Goal: Communication & Community: Answer question/provide support

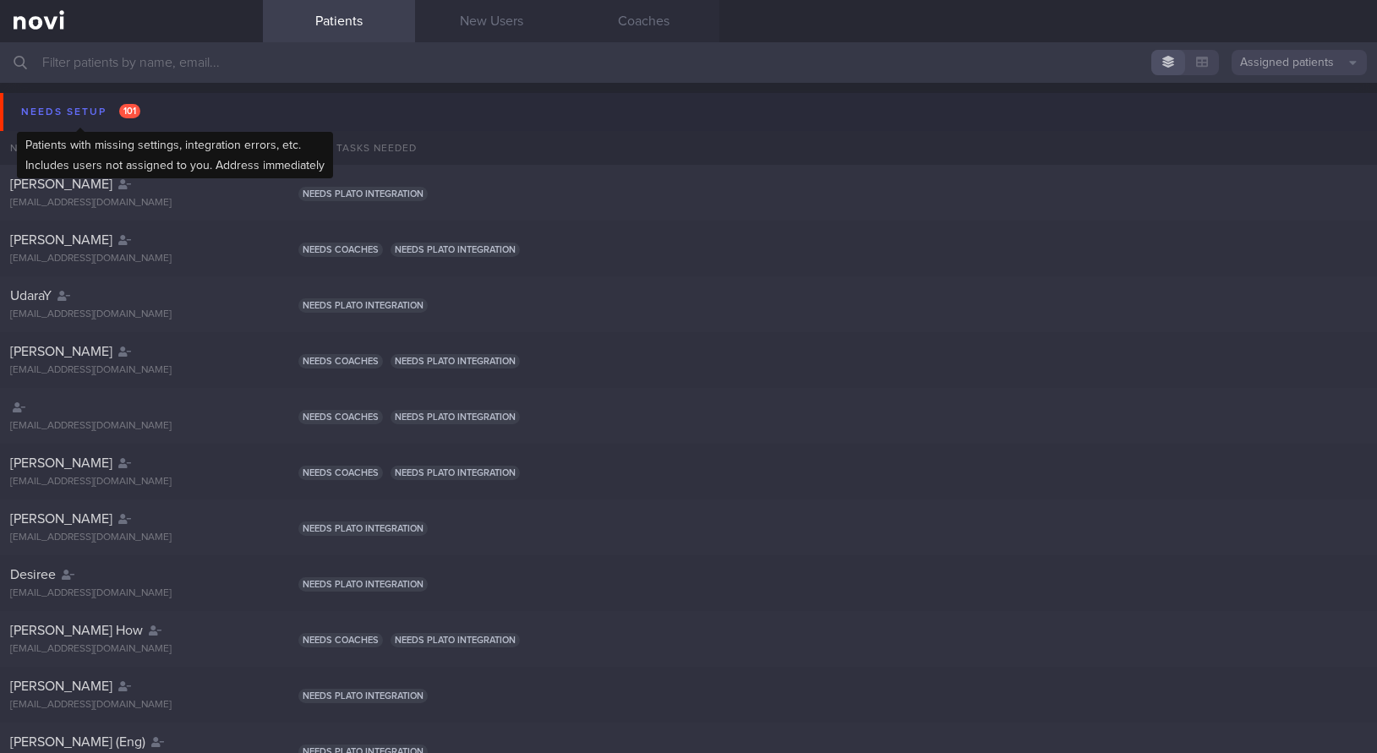
click at [65, 108] on div "Needs setup 101" at bounding box center [81, 112] width 128 height 23
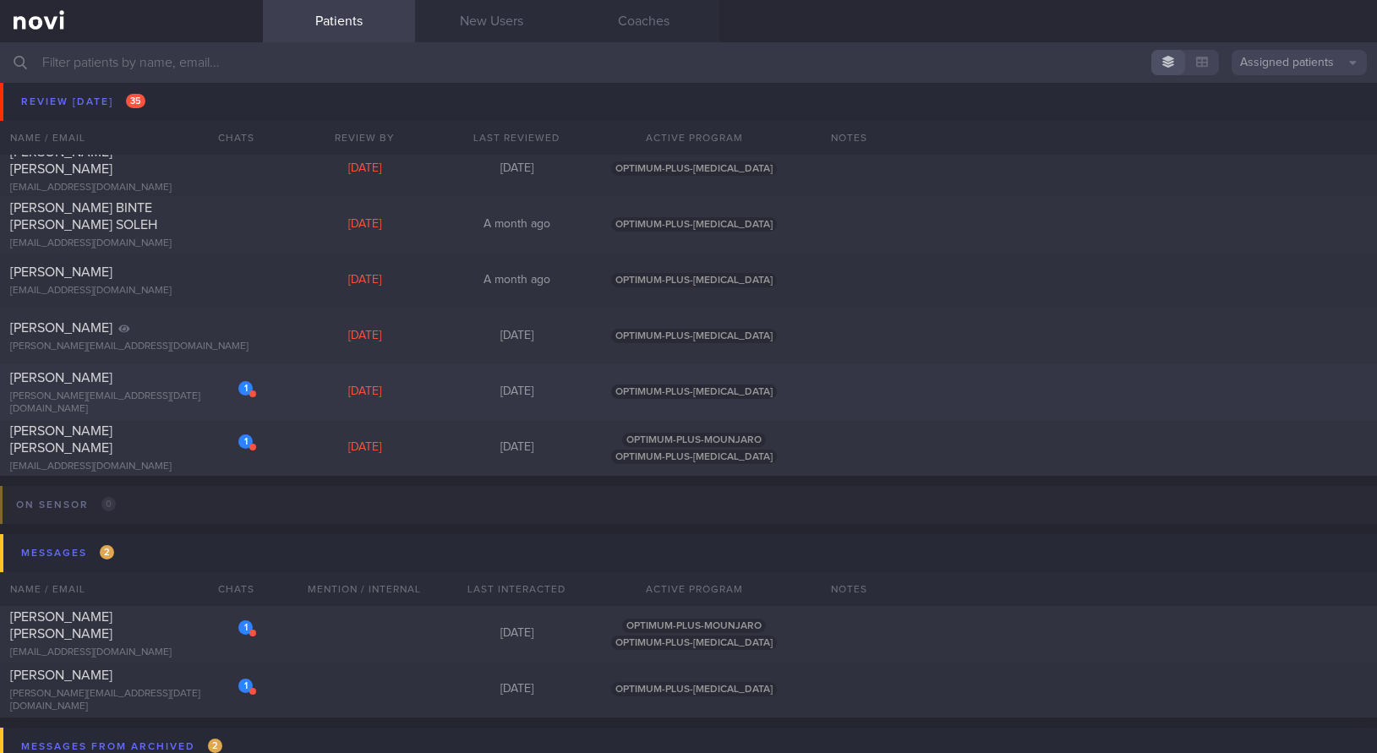
scroll to position [1691, 0]
click at [112, 380] on span "[PERSON_NAME]" at bounding box center [61, 377] width 102 height 14
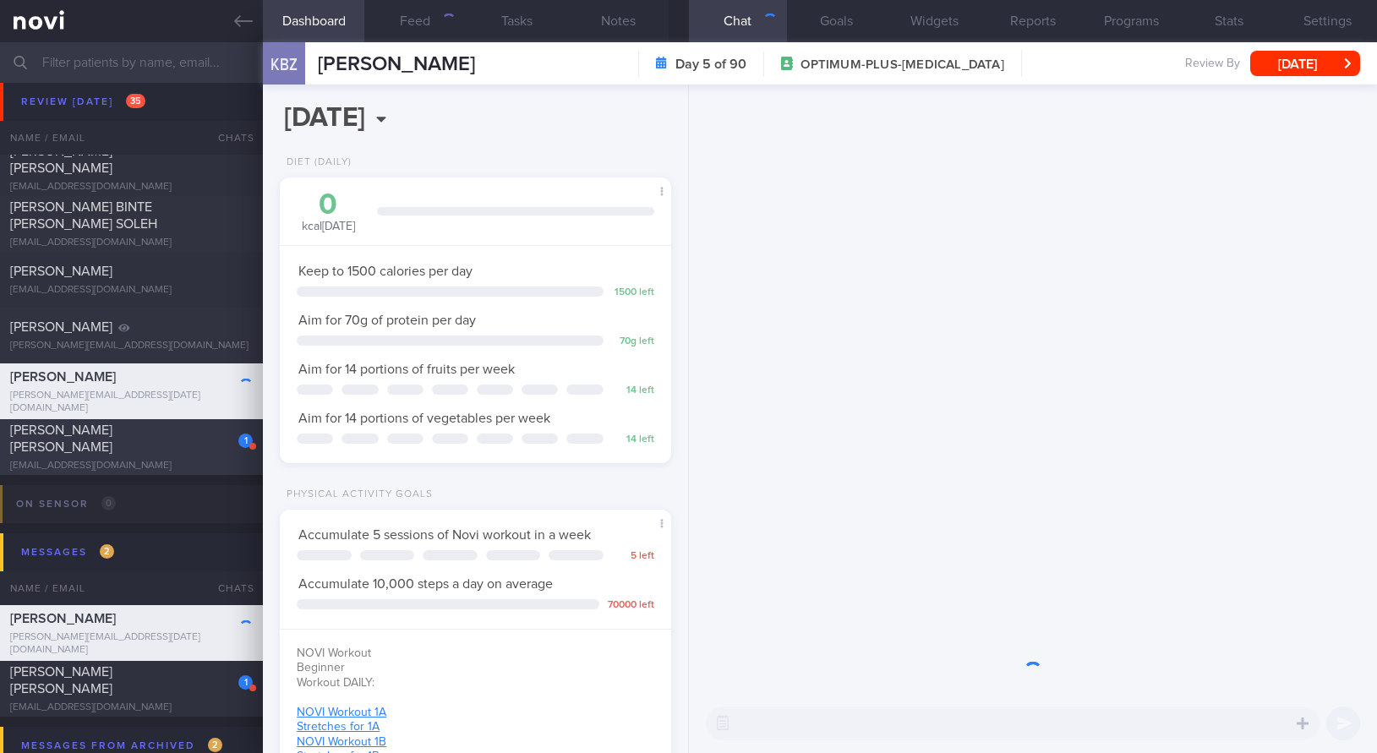
scroll to position [198, 348]
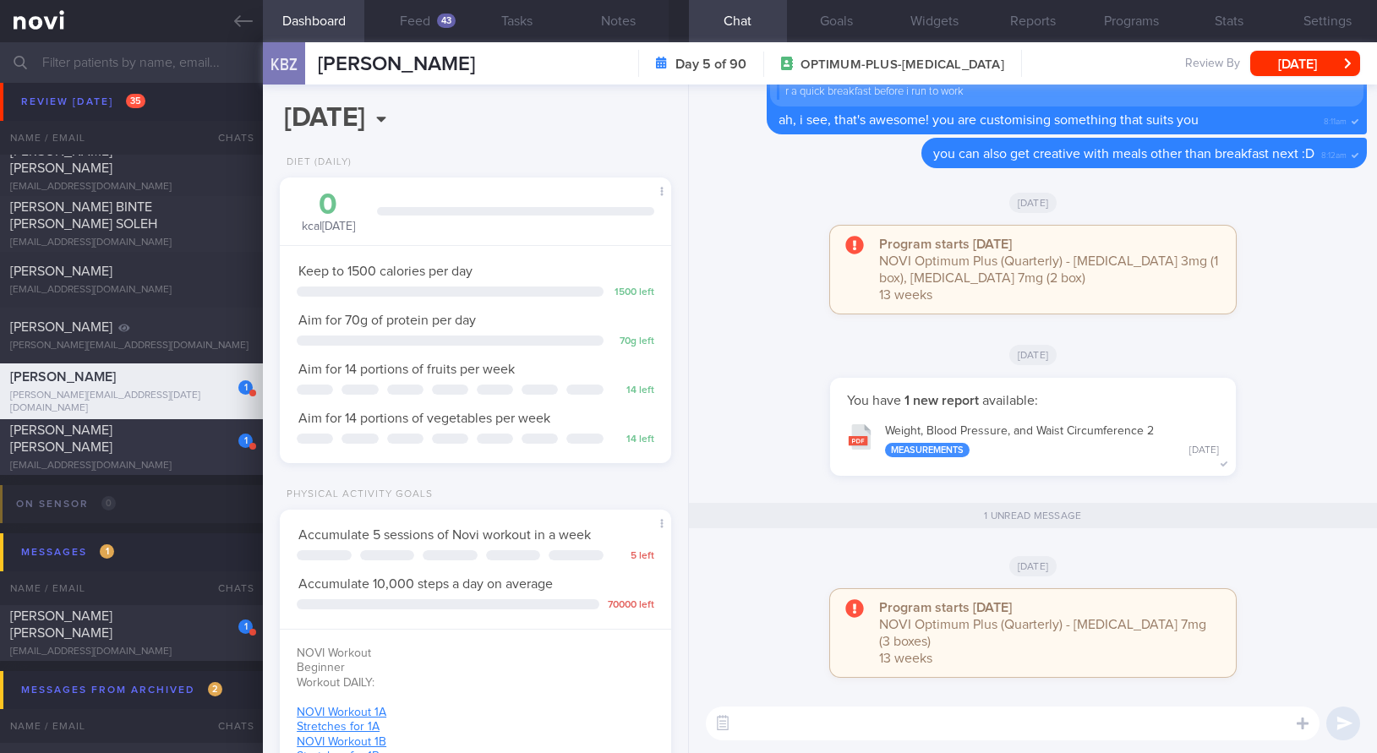
click at [112, 442] on span "[PERSON_NAME] [PERSON_NAME]" at bounding box center [61, 439] width 102 height 30
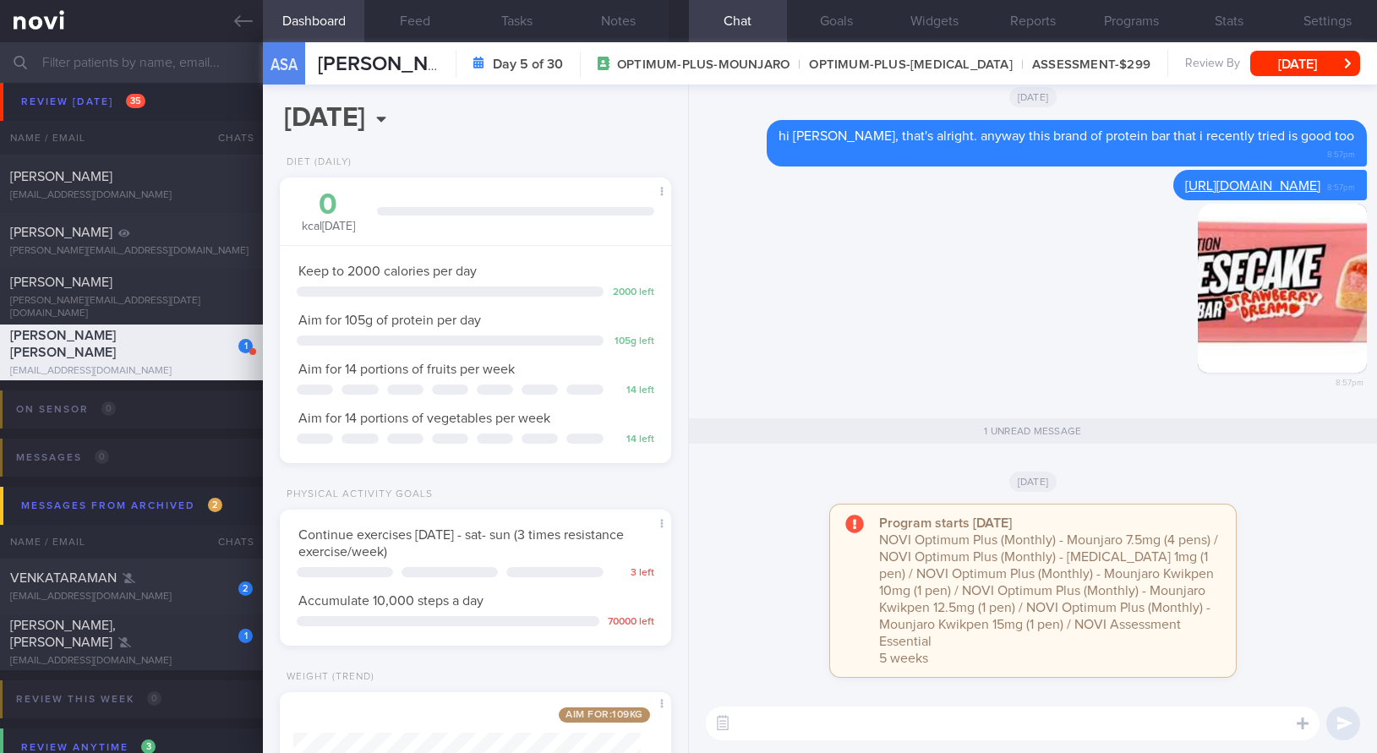
scroll to position [1945, 0]
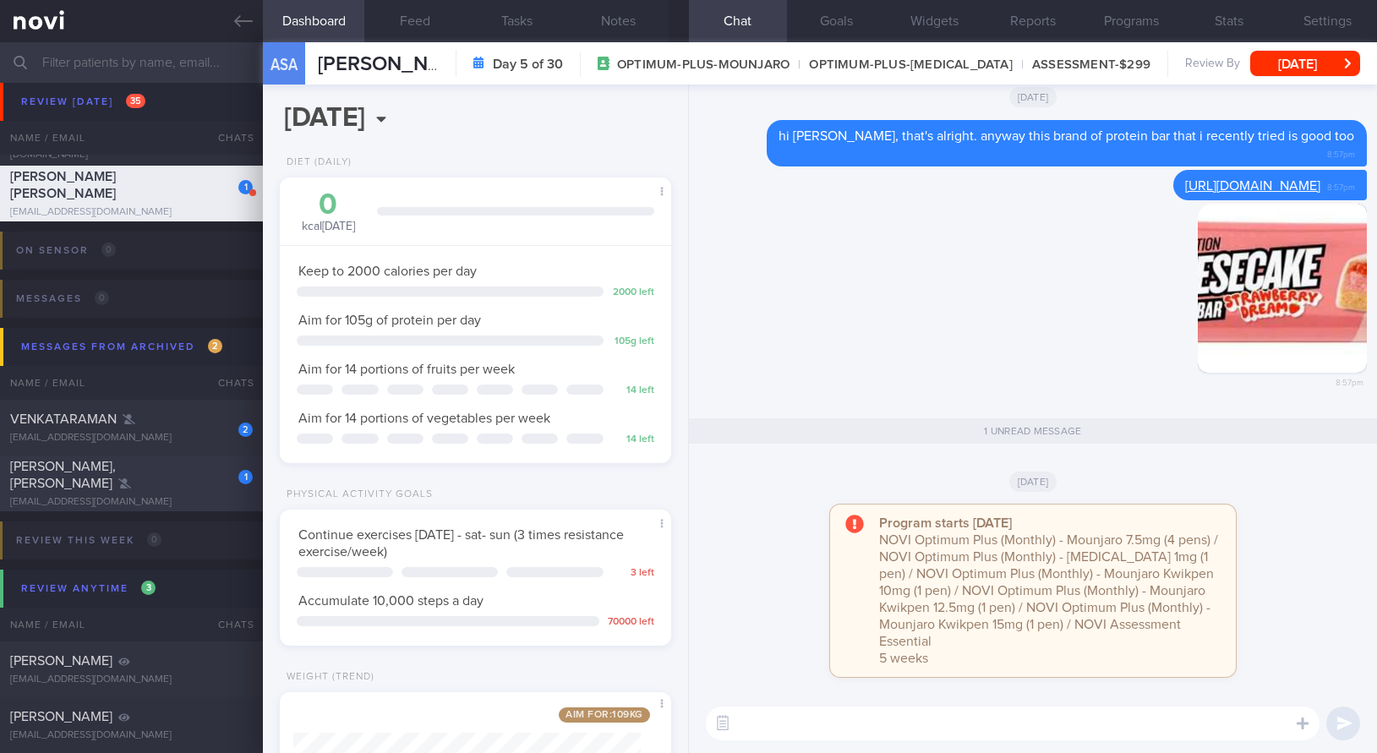
click at [145, 486] on div "1 TAN [PERSON_NAME], [PERSON_NAME] [EMAIL_ADDRESS][DOMAIN_NAME]" at bounding box center [131, 483] width 263 height 51
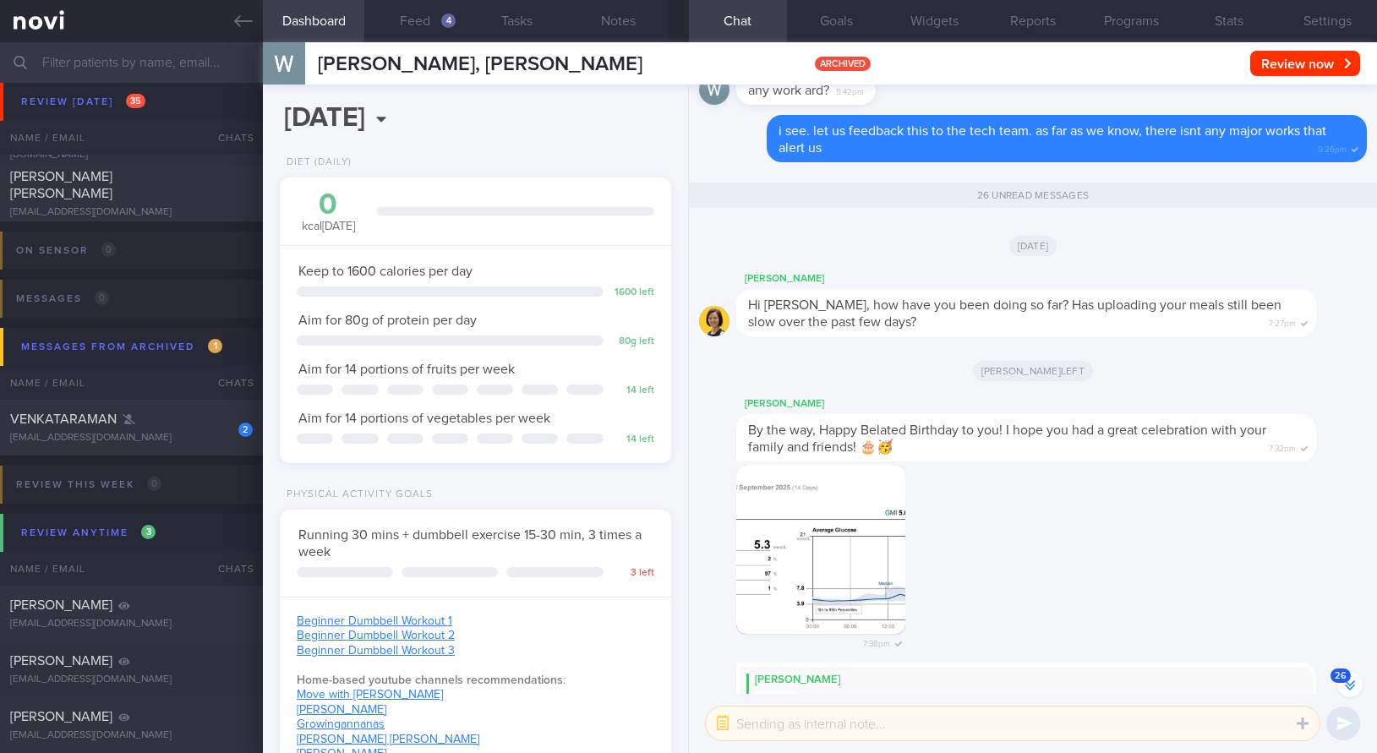
scroll to position [-3039, 0]
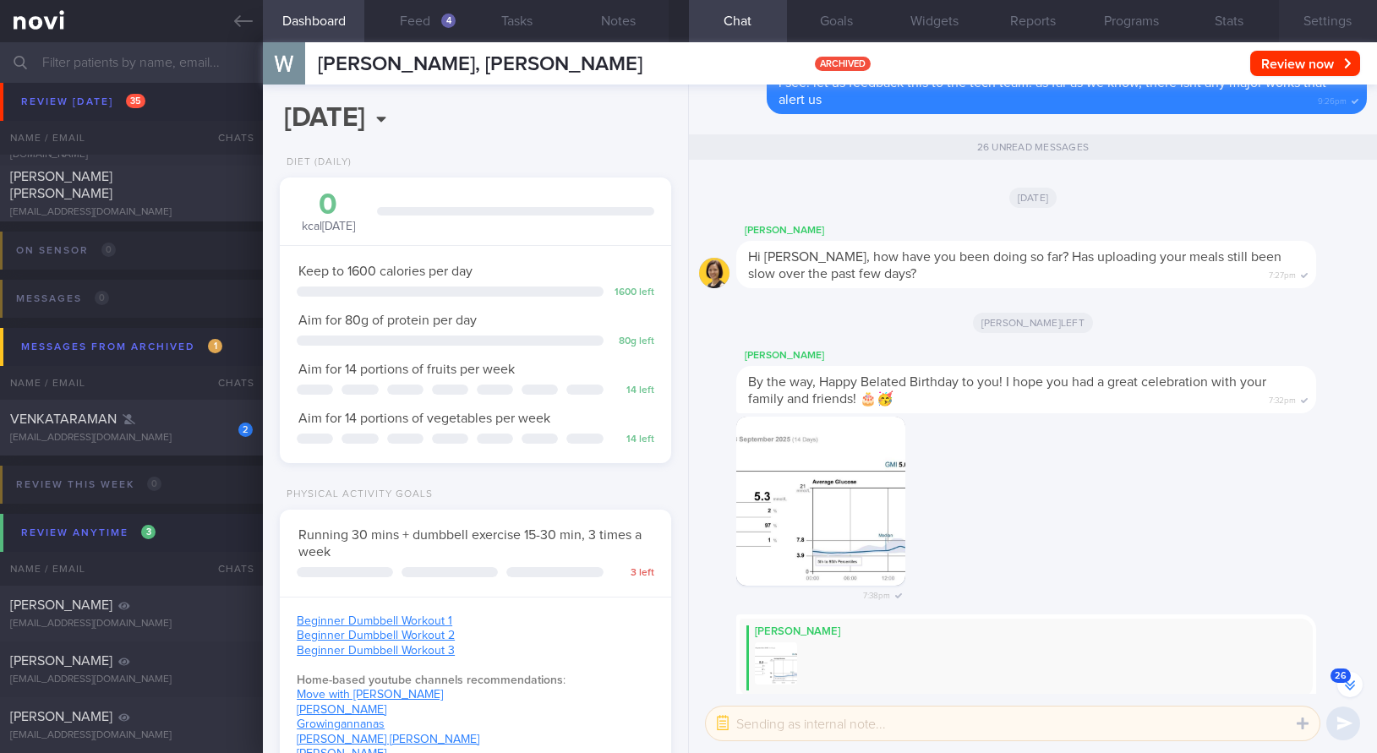
click at [1343, 30] on button "Settings" at bounding box center [1328, 21] width 98 height 42
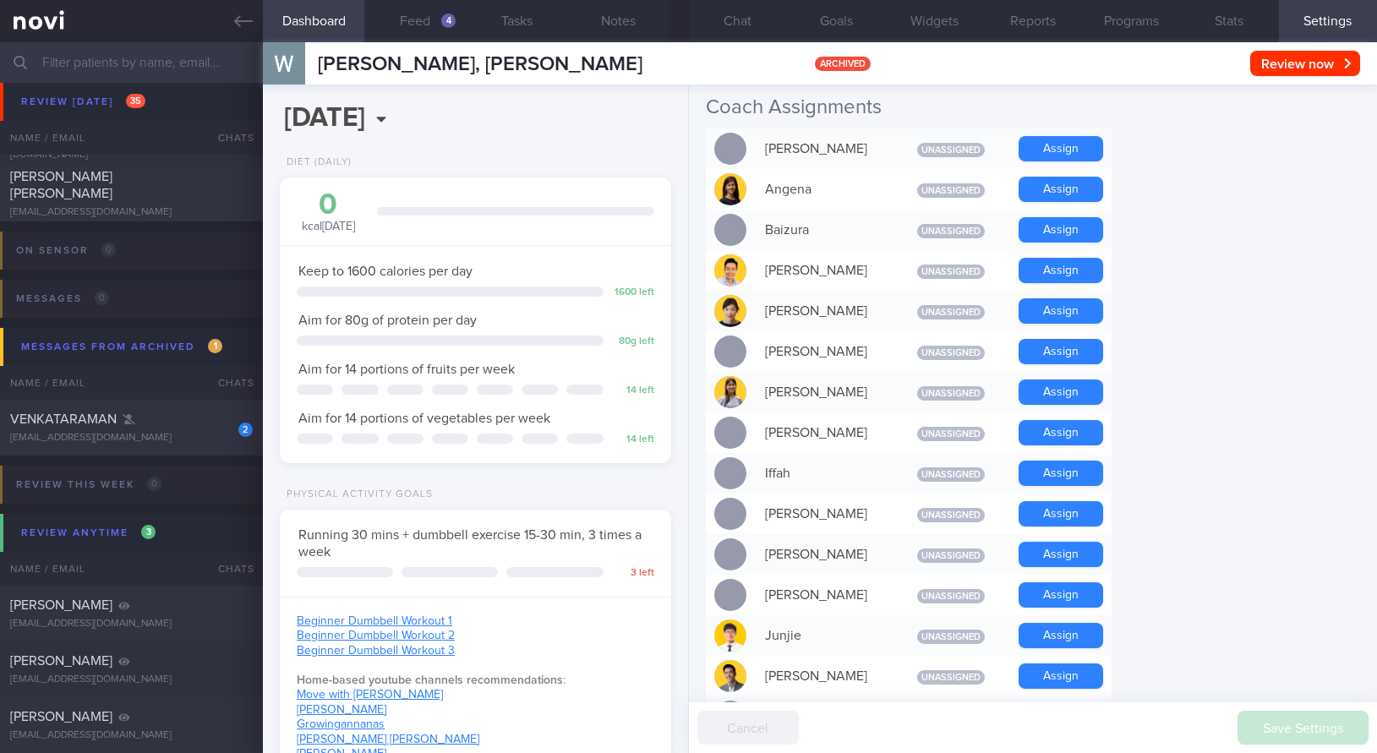
scroll to position [423, 0]
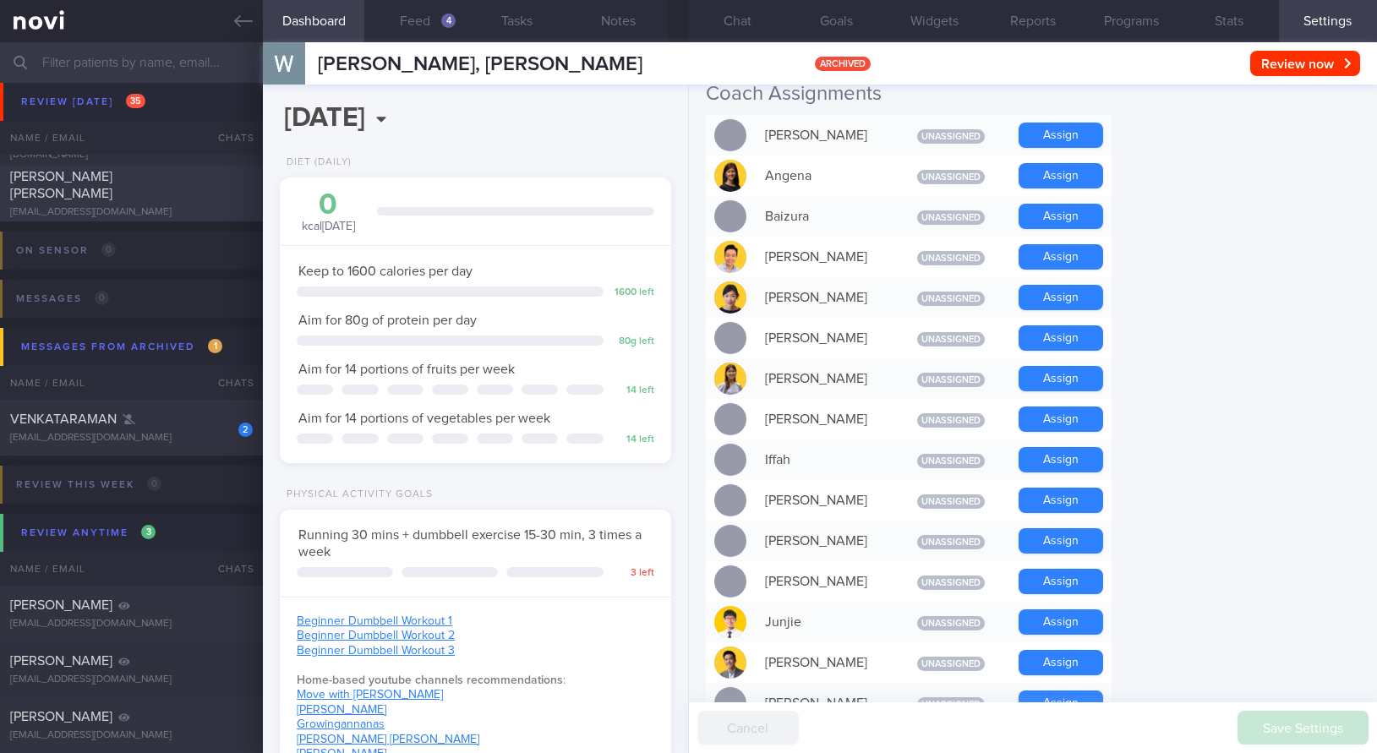
click at [112, 187] on span "[PERSON_NAME] [PERSON_NAME]" at bounding box center [61, 185] width 102 height 30
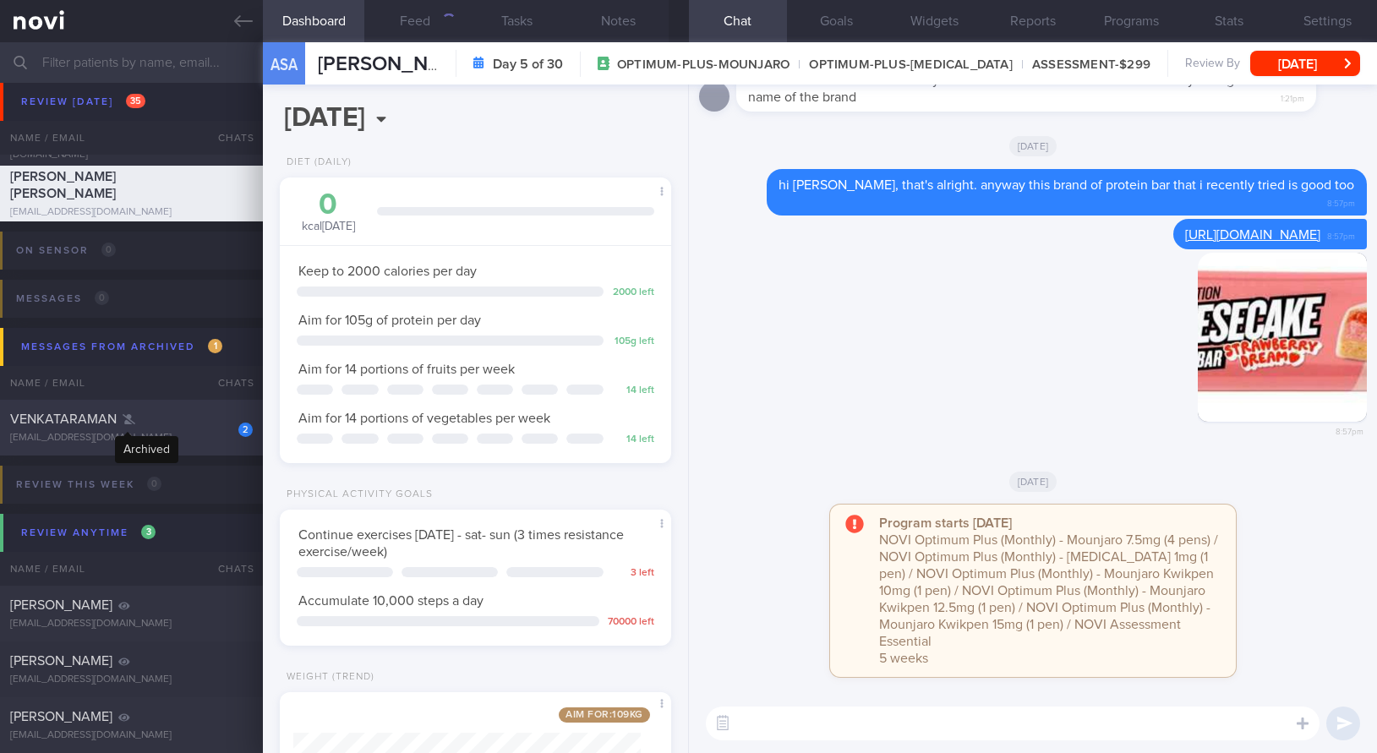
scroll to position [198, 348]
click at [126, 423] on icon at bounding box center [129, 419] width 13 height 10
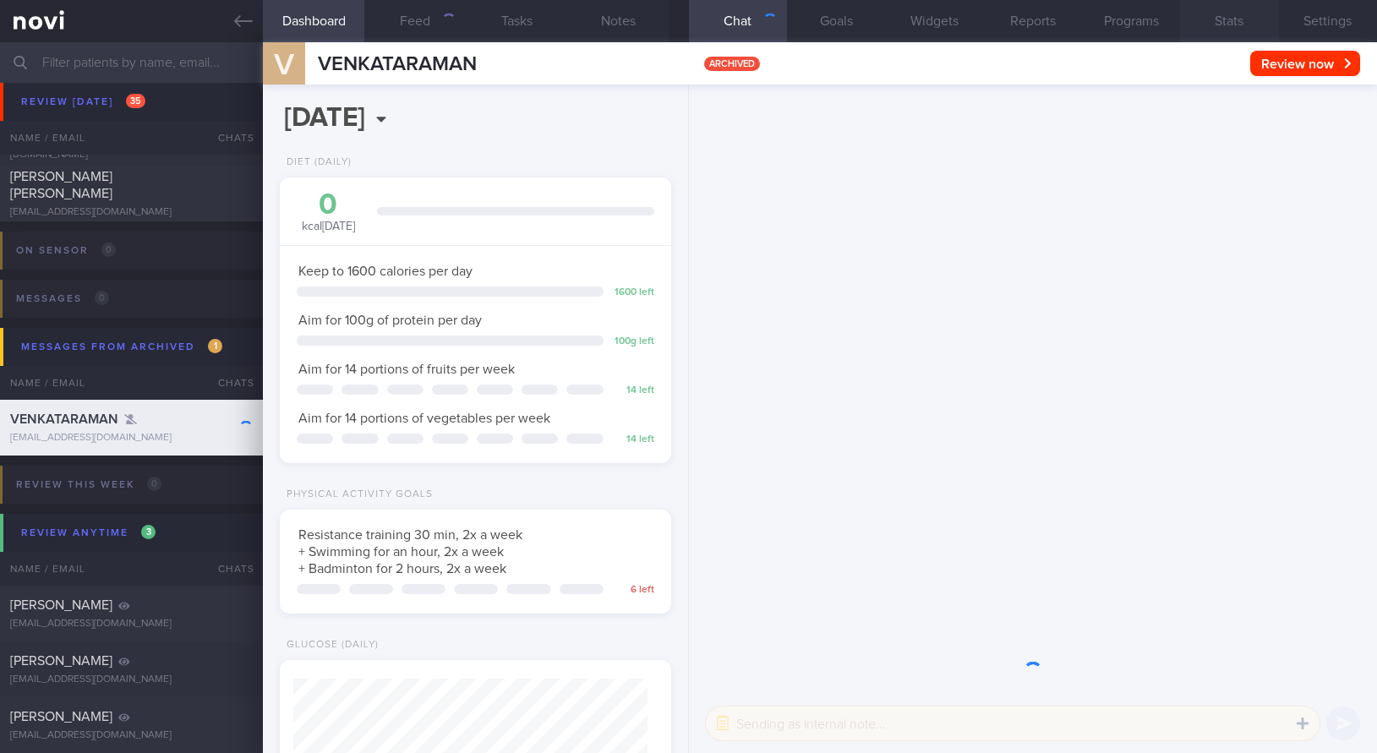
scroll to position [177, 355]
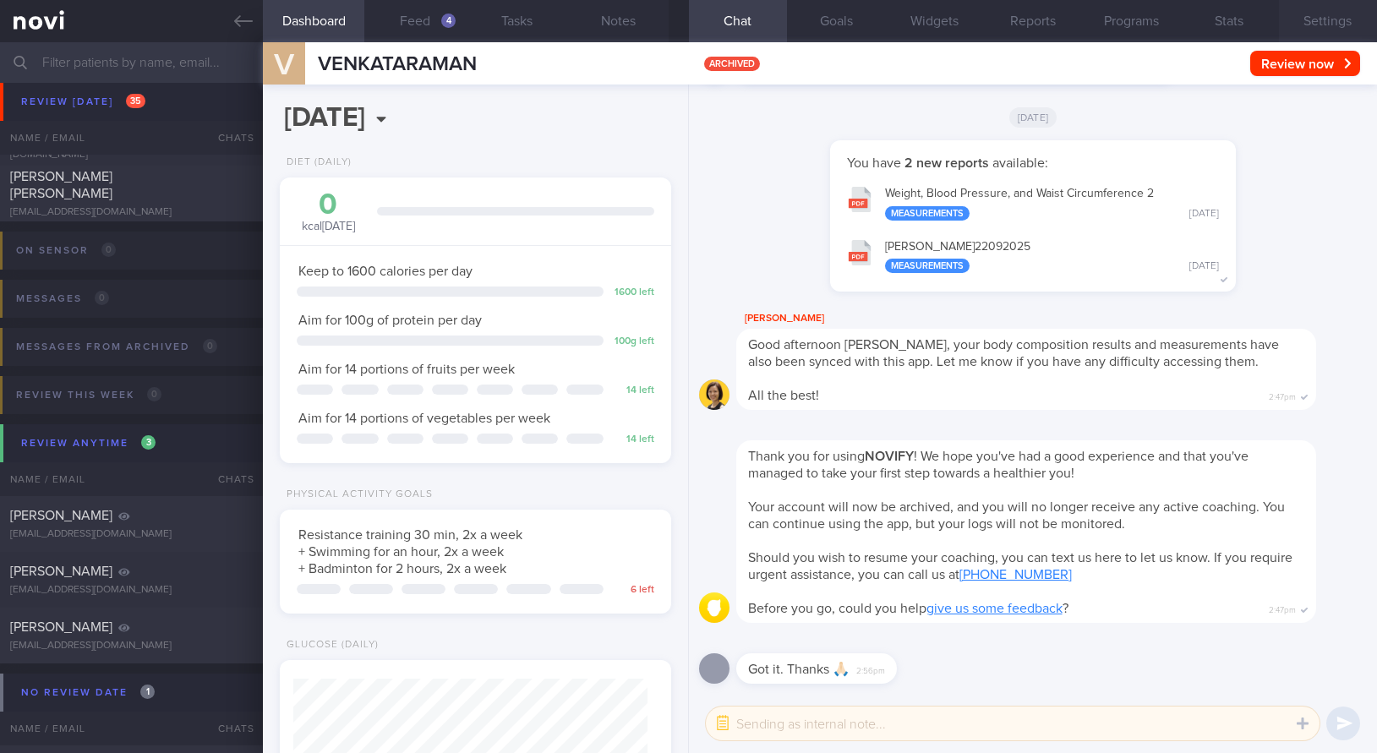
click at [1330, 22] on button "Settings" at bounding box center [1328, 21] width 98 height 42
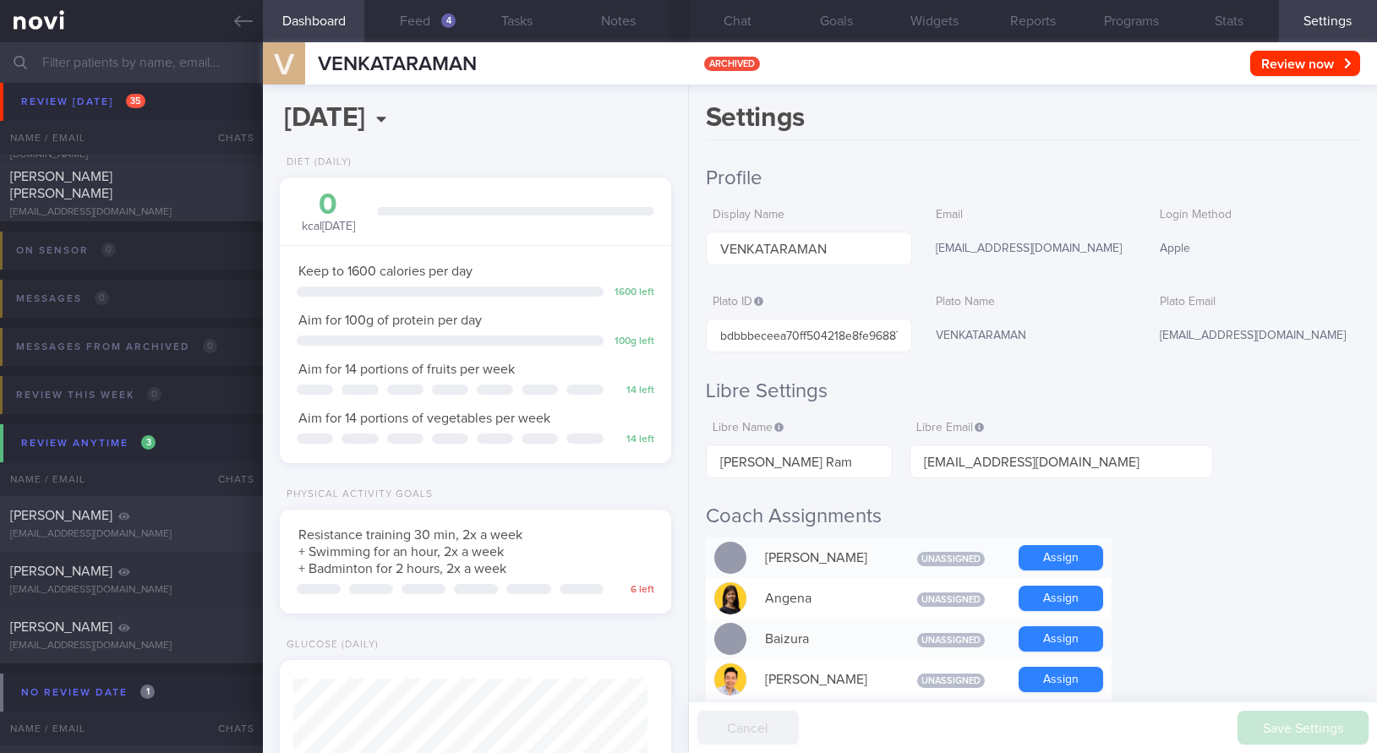
click at [84, 526] on div "[PERSON_NAME] [EMAIL_ADDRESS][DOMAIN_NAME]" at bounding box center [131, 524] width 263 height 34
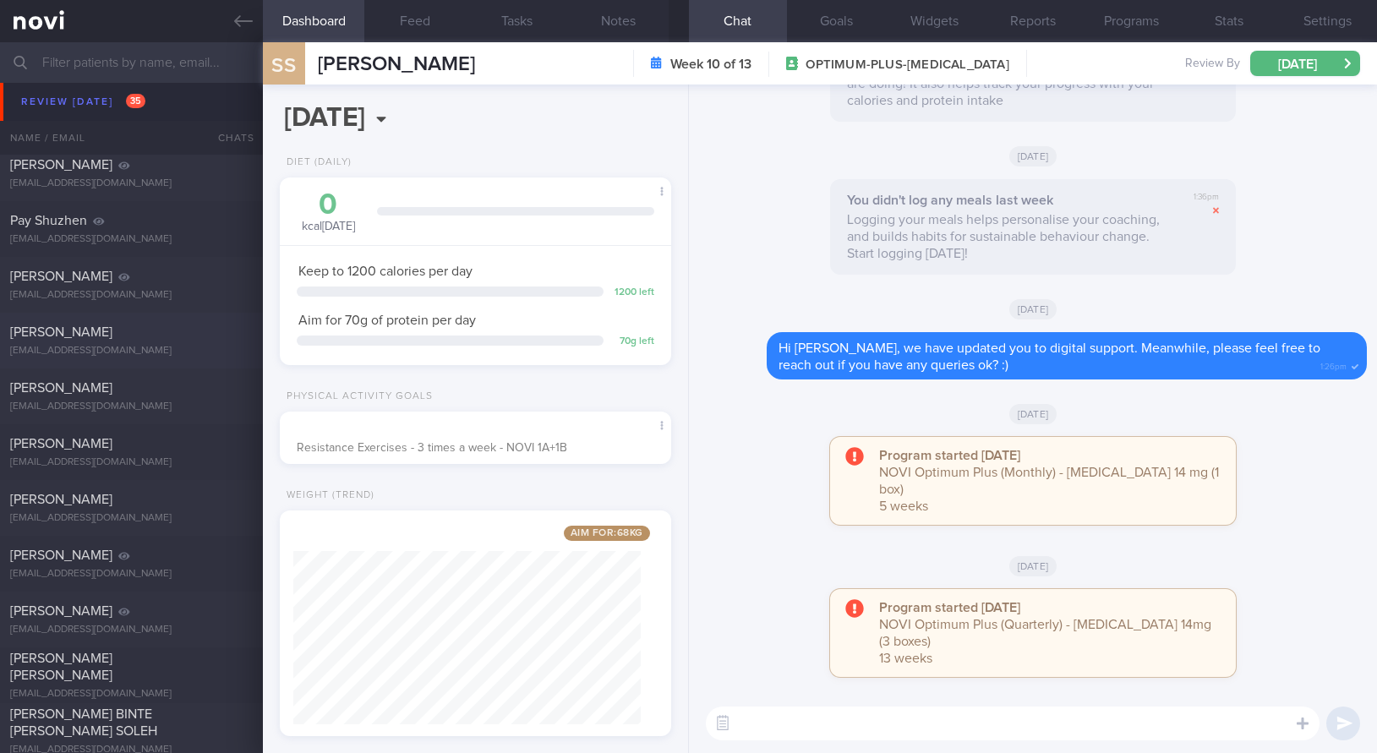
click at [145, 342] on div "[PERSON_NAME] [EMAIL_ADDRESS][DOMAIN_NAME]" at bounding box center [131, 341] width 263 height 34
select select "8"
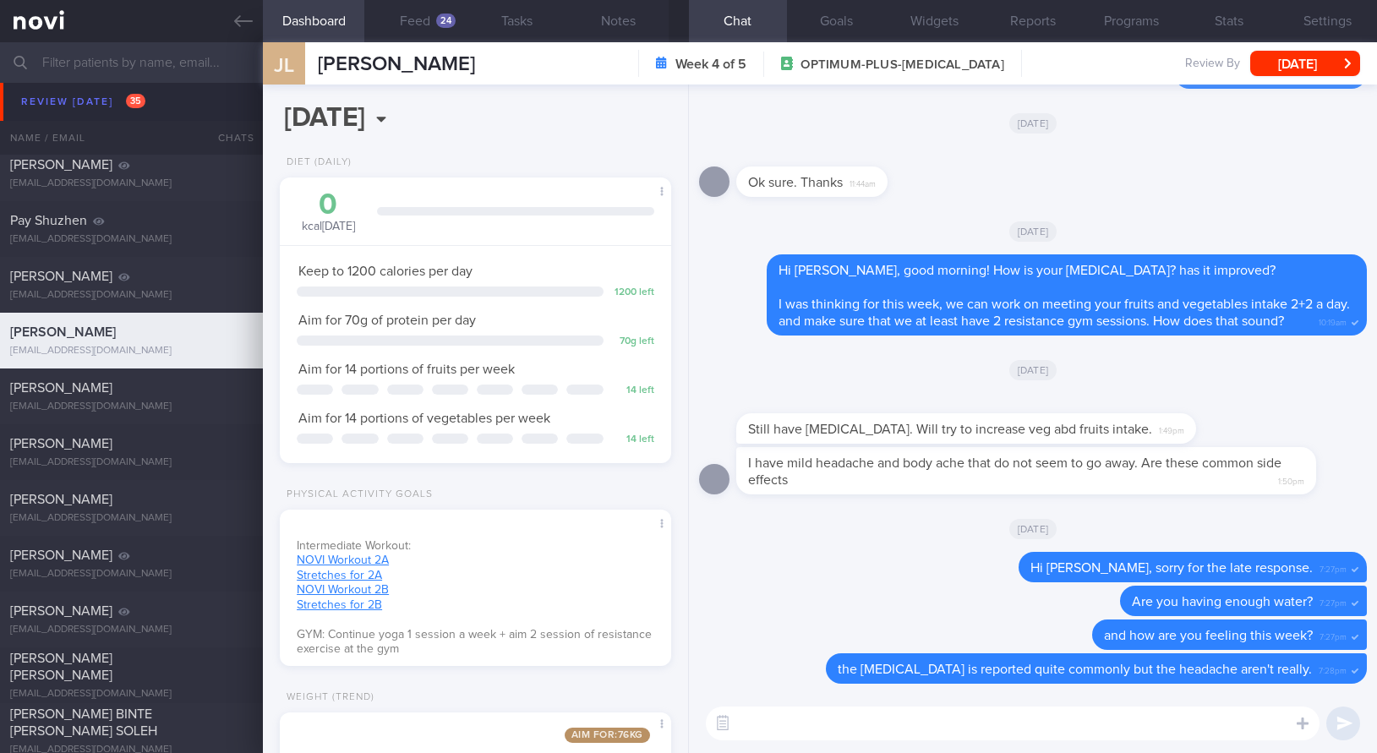
click at [864, 738] on textarea at bounding box center [1013, 724] width 614 height 34
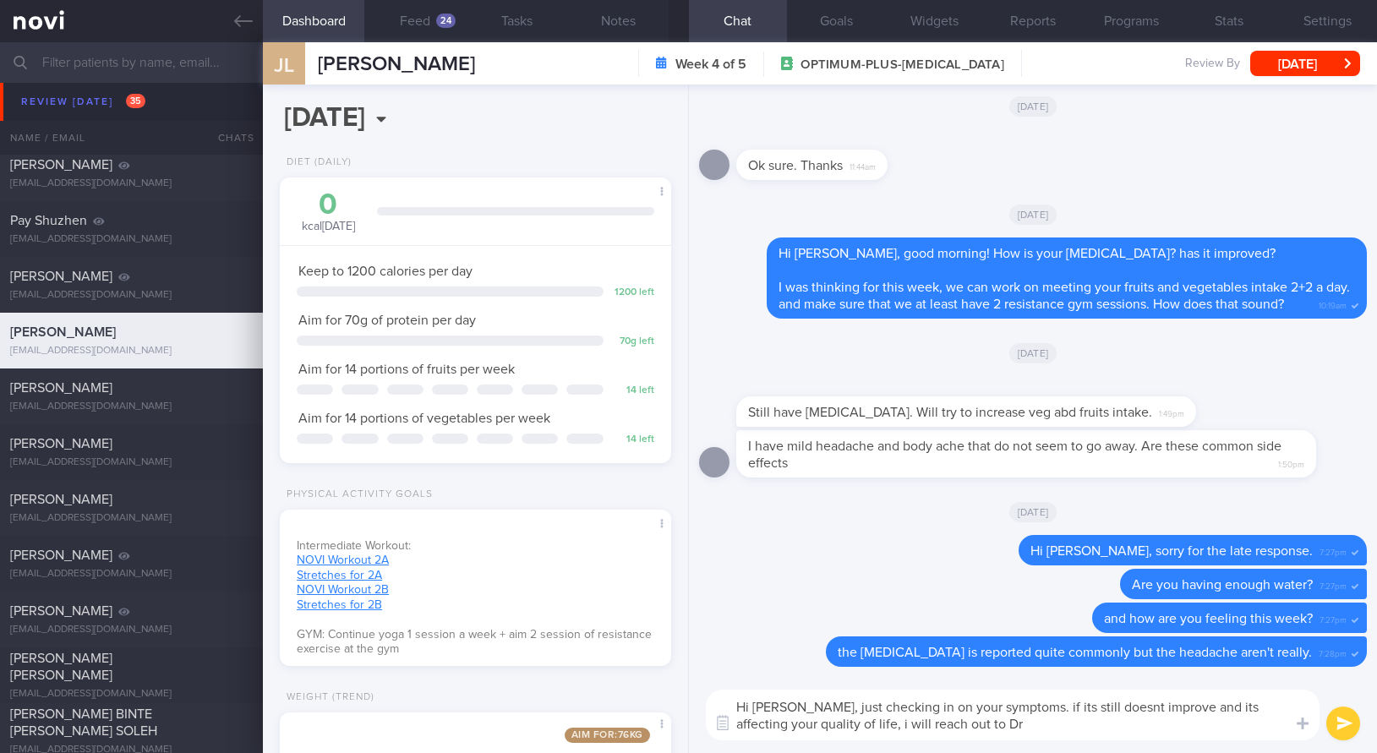
type textarea "Hi [PERSON_NAME], just checking in on your symptoms. if its still doesnt improv…"
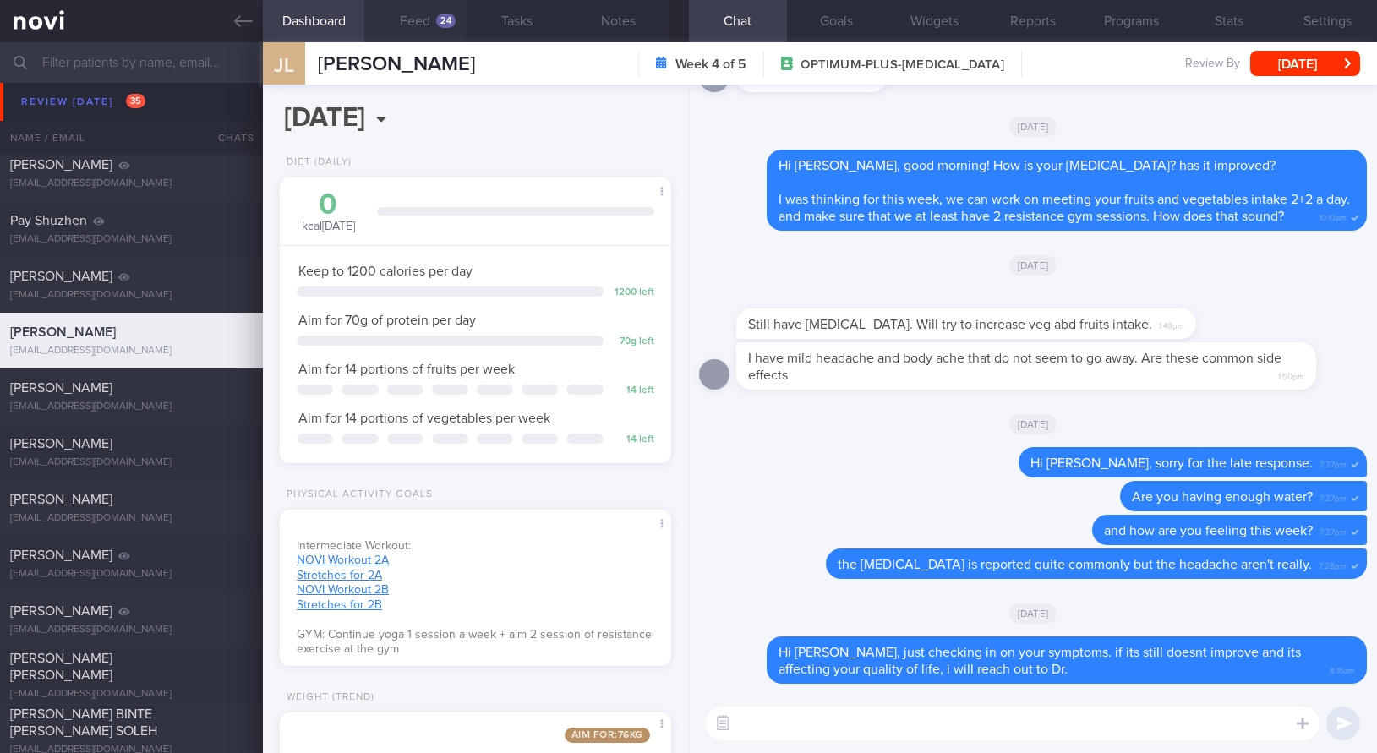
click at [421, 28] on button "Feed 24" at bounding box center [414, 21] width 101 height 42
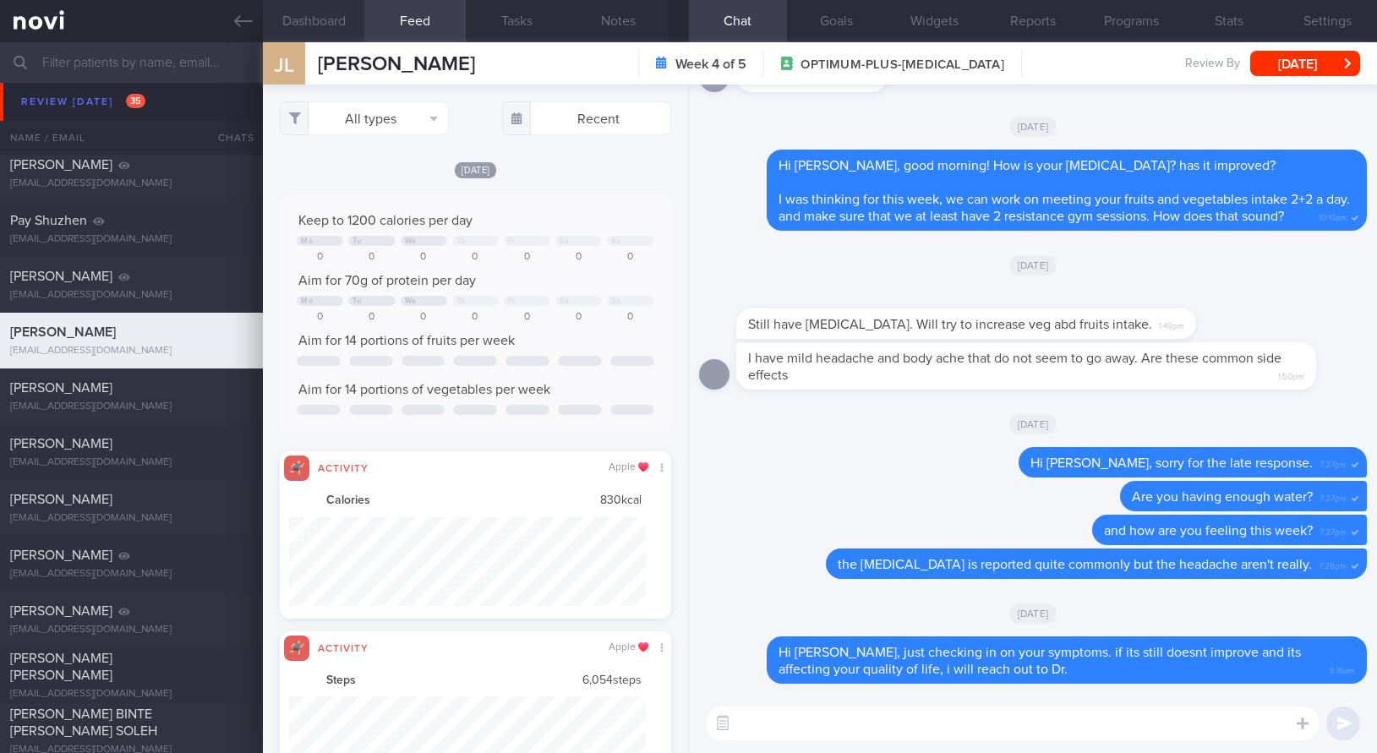
scroll to position [845403, 845136]
click at [330, 25] on button "Dashboard" at bounding box center [313, 21] width 101 height 42
